Goal: Task Accomplishment & Management: Use online tool/utility

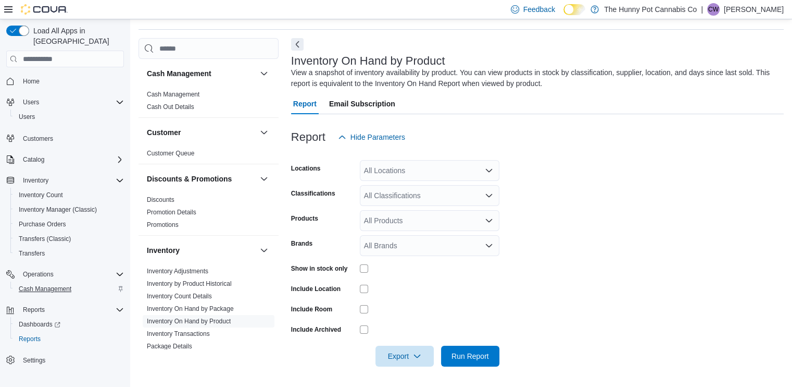
scroll to position [545, 0]
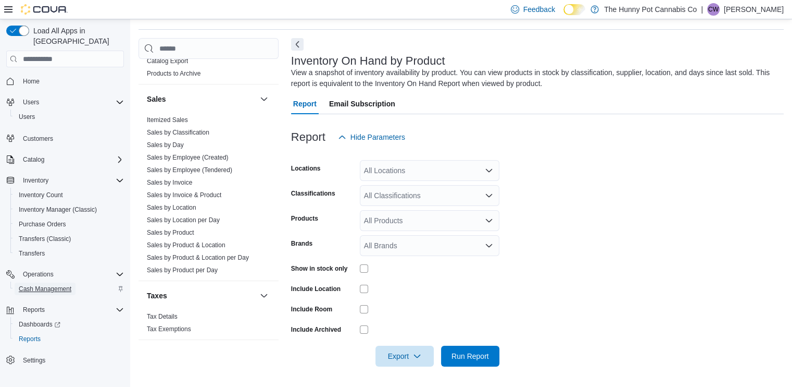
click at [38, 284] on span "Cash Management" at bounding box center [45, 288] width 53 height 8
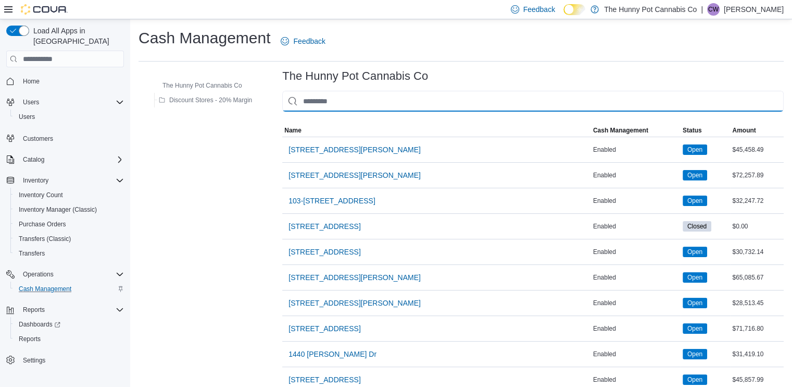
click at [411, 102] on input "This is a search bar. As you type, the results lower in the page will automatic…" at bounding box center [533, 101] width 502 height 21
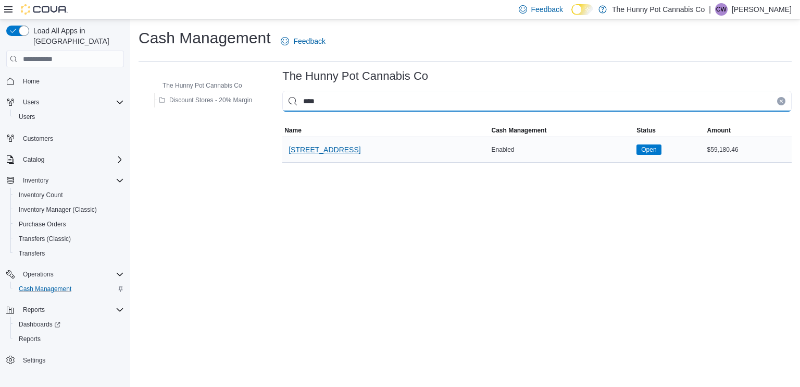
type input "****"
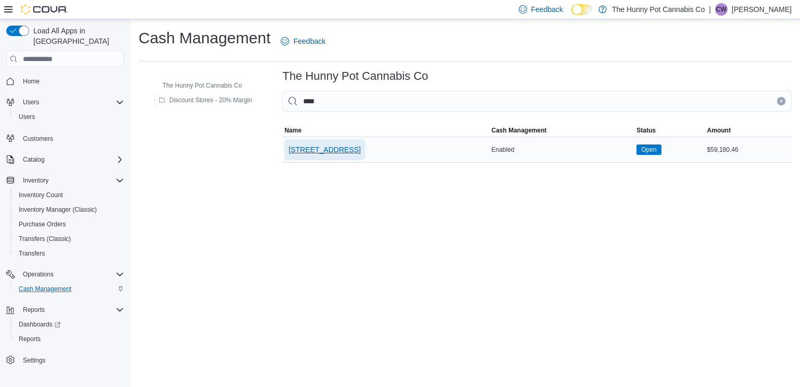
click at [335, 152] on span "[STREET_ADDRESS]" at bounding box center [325, 149] width 72 height 10
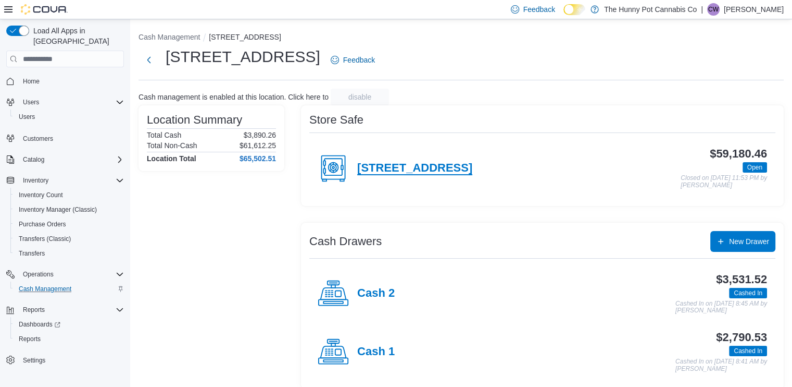
click at [386, 166] on h4 "[STREET_ADDRESS]" at bounding box center [414, 169] width 115 height 14
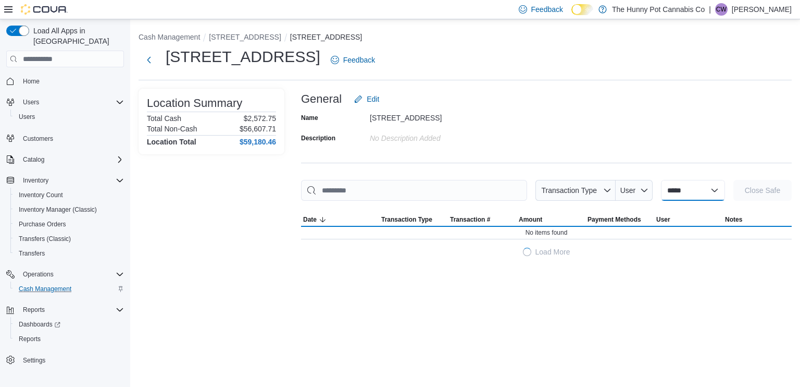
click at [690, 187] on select "**********" at bounding box center [693, 190] width 64 height 21
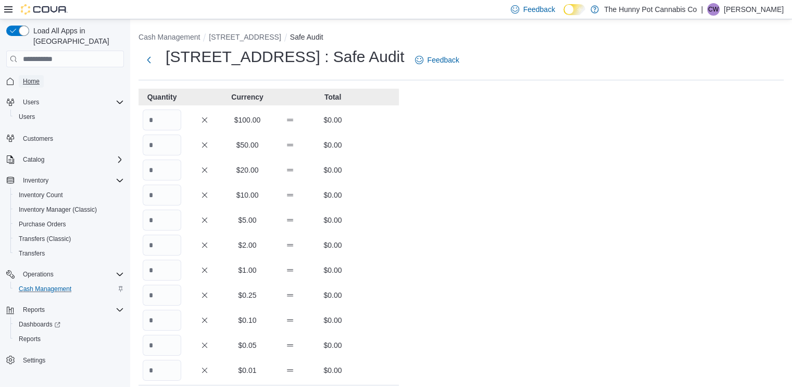
click at [25, 77] on span "Home" at bounding box center [31, 81] width 17 height 8
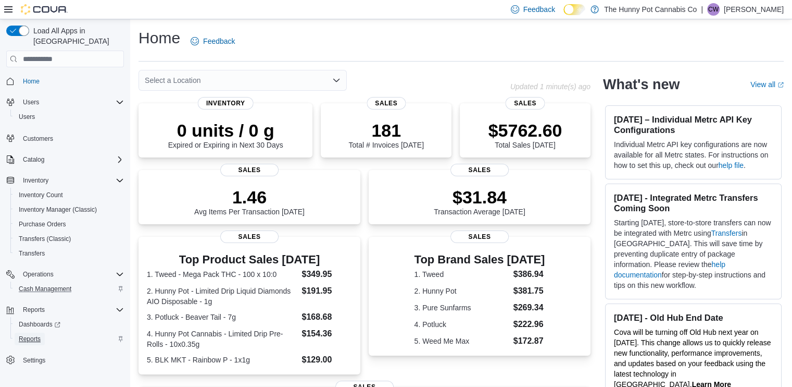
click at [23, 334] on span "Reports" at bounding box center [30, 338] width 22 height 8
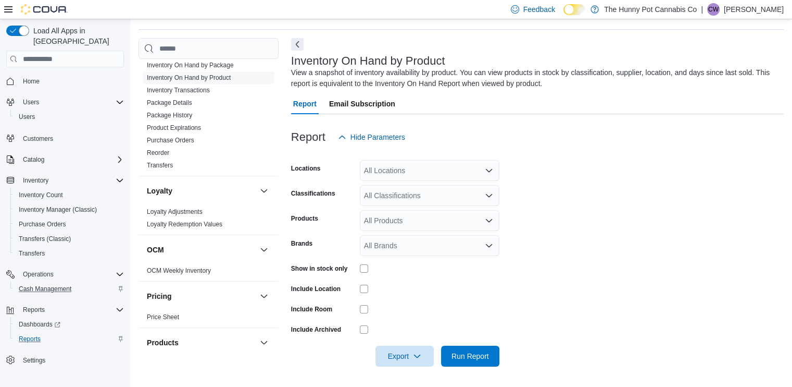
scroll to position [185, 0]
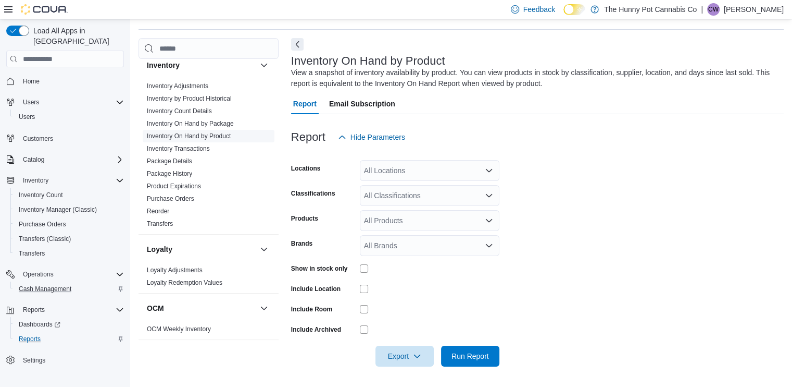
click at [201, 139] on span "Inventory On Hand by Product" at bounding box center [209, 136] width 132 height 13
click at [188, 135] on link "Inventory On Hand by Product" at bounding box center [189, 135] width 84 height 7
click at [217, 137] on link "Inventory On Hand by Product" at bounding box center [189, 135] width 84 height 7
click at [396, 180] on div "All Locations" at bounding box center [430, 170] width 140 height 21
type input "****"
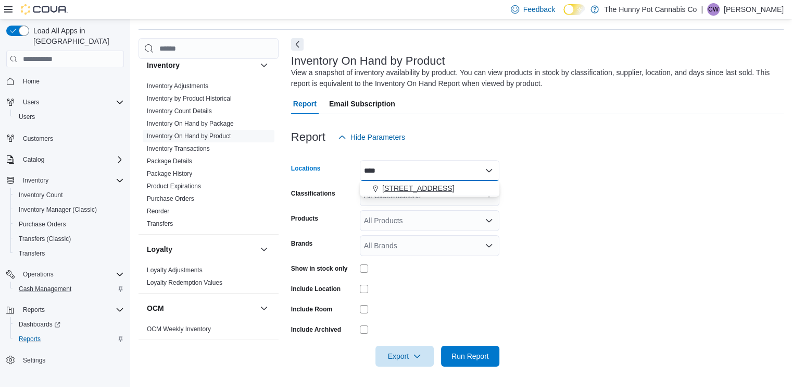
click at [411, 192] on span "[STREET_ADDRESS]" at bounding box center [418, 188] width 72 height 10
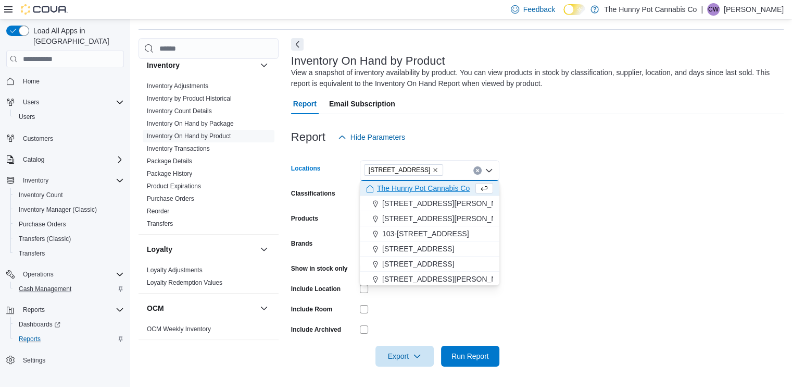
drag, startPoint x: 411, startPoint y: 192, endPoint x: 615, endPoint y: 231, distance: 207.5
click at [615, 231] on body "Feedback Dark Mode The Hunny Pot Cannabis Co | [PERSON_NAME] Wales Load All App…" at bounding box center [396, 177] width 792 height 419
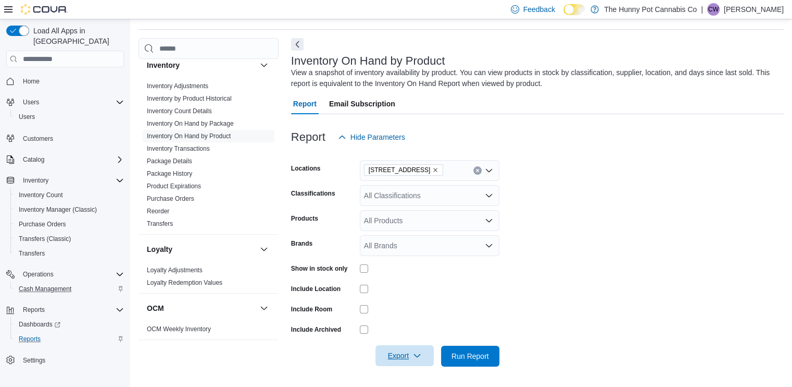
click at [407, 348] on span "Export" at bounding box center [405, 355] width 46 height 21
click at [397, 285] on button "Export to Excel" at bounding box center [406, 292] width 59 height 21
